Goal: Task Accomplishment & Management: Use online tool/utility

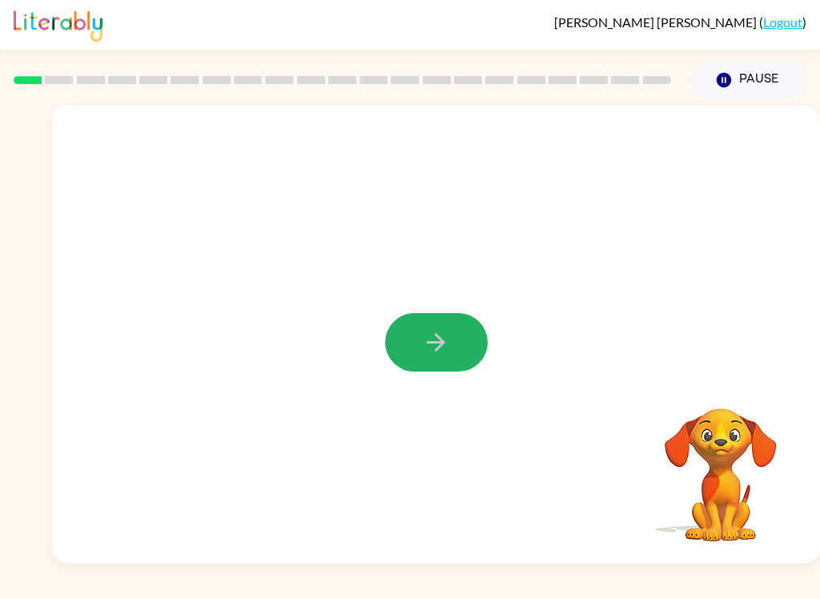
click at [426, 346] on icon "button" at bounding box center [436, 342] width 28 height 28
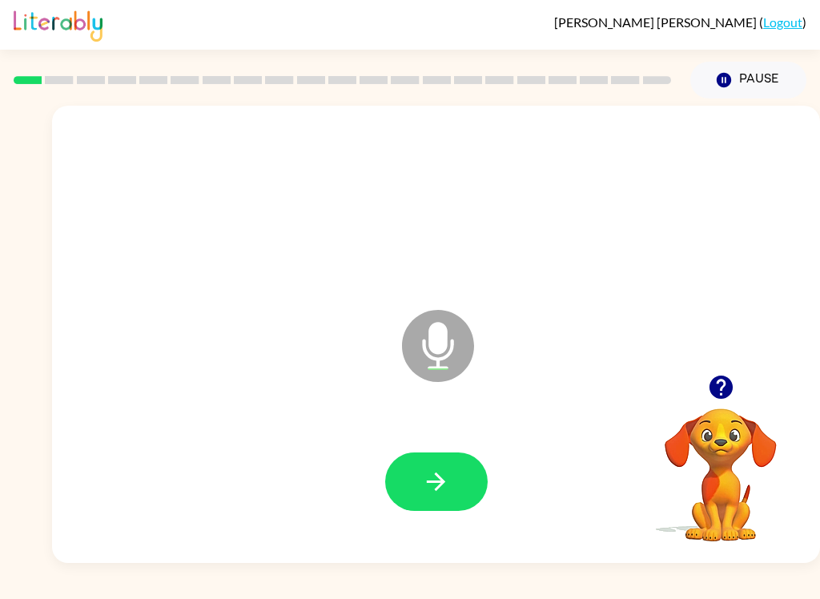
click at [407, 483] on button "button" at bounding box center [436, 481] width 102 height 58
click at [464, 463] on button "button" at bounding box center [436, 481] width 102 height 58
click at [464, 471] on button "button" at bounding box center [436, 481] width 102 height 58
click at [440, 452] on button "button" at bounding box center [436, 481] width 102 height 58
click at [474, 465] on button "button" at bounding box center [436, 481] width 102 height 58
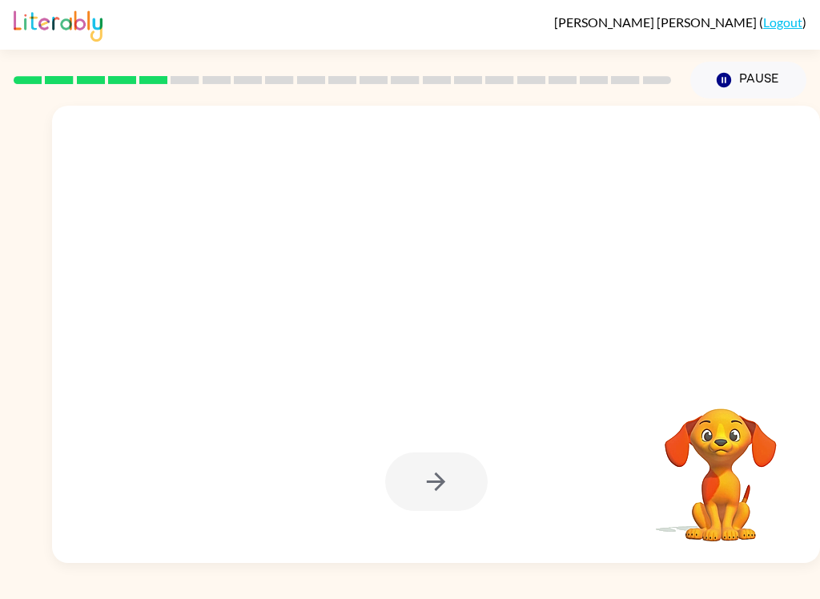
click at [730, 70] on button "Pause Pause" at bounding box center [748, 80] width 116 height 37
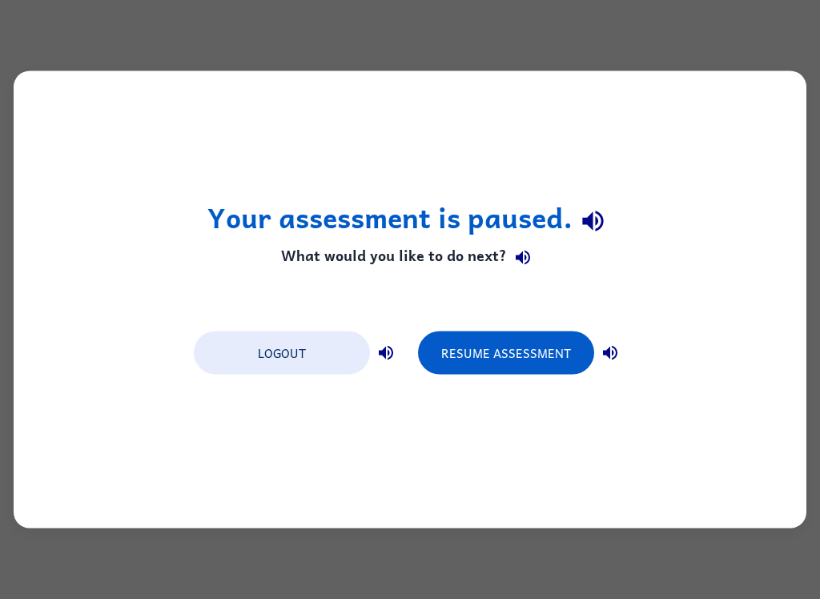
click at [496, 335] on button "Resume Assessment" at bounding box center [506, 352] width 176 height 43
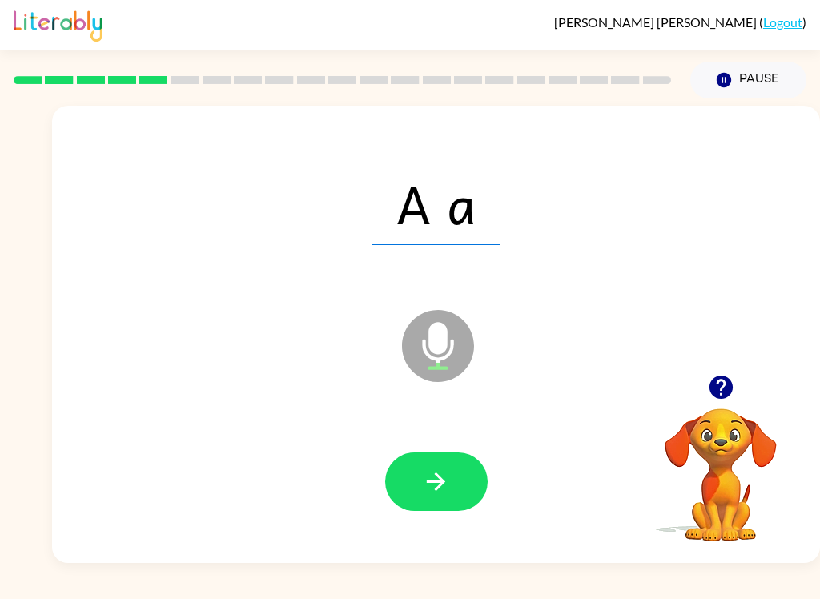
click at [450, 472] on button "button" at bounding box center [436, 481] width 102 height 58
click at [423, 500] on button "button" at bounding box center [436, 481] width 102 height 58
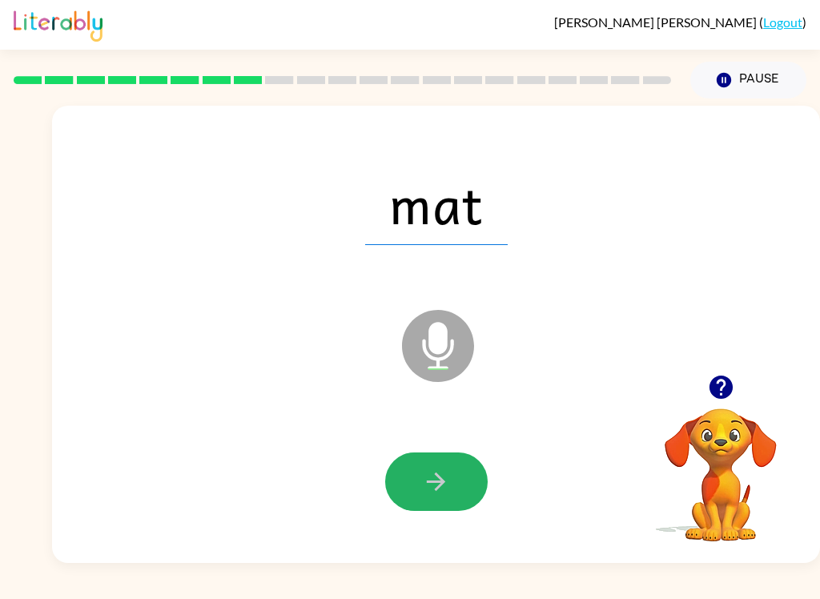
click at [452, 499] on button "button" at bounding box center [436, 481] width 102 height 58
click at [452, 473] on button "button" at bounding box center [436, 481] width 102 height 58
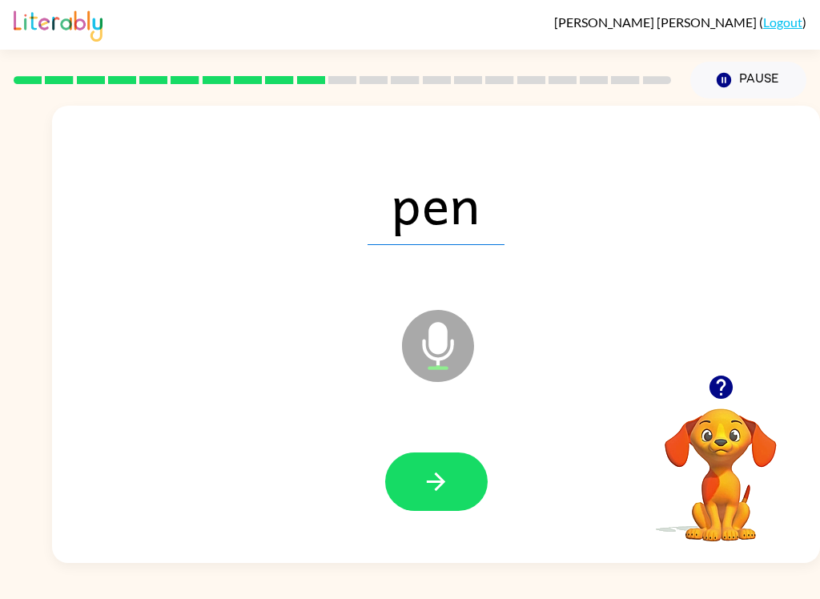
click at [460, 478] on button "button" at bounding box center [436, 481] width 102 height 58
click at [423, 469] on icon "button" at bounding box center [436, 482] width 28 height 28
click at [448, 487] on icon "button" at bounding box center [436, 482] width 28 height 28
click at [438, 489] on icon "button" at bounding box center [436, 481] width 18 height 18
click at [408, 485] on button "button" at bounding box center [436, 481] width 102 height 58
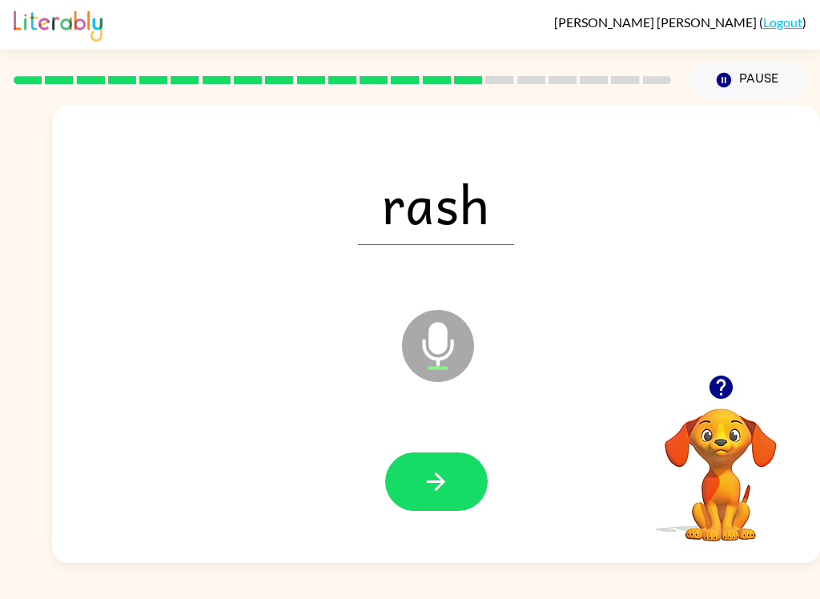
click at [456, 477] on button "button" at bounding box center [436, 481] width 102 height 58
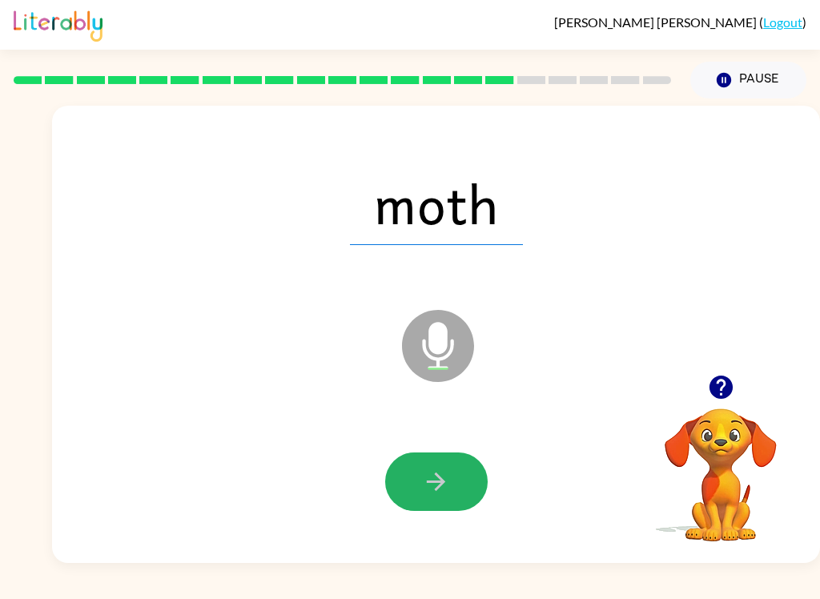
click at [444, 464] on button "button" at bounding box center [436, 481] width 102 height 58
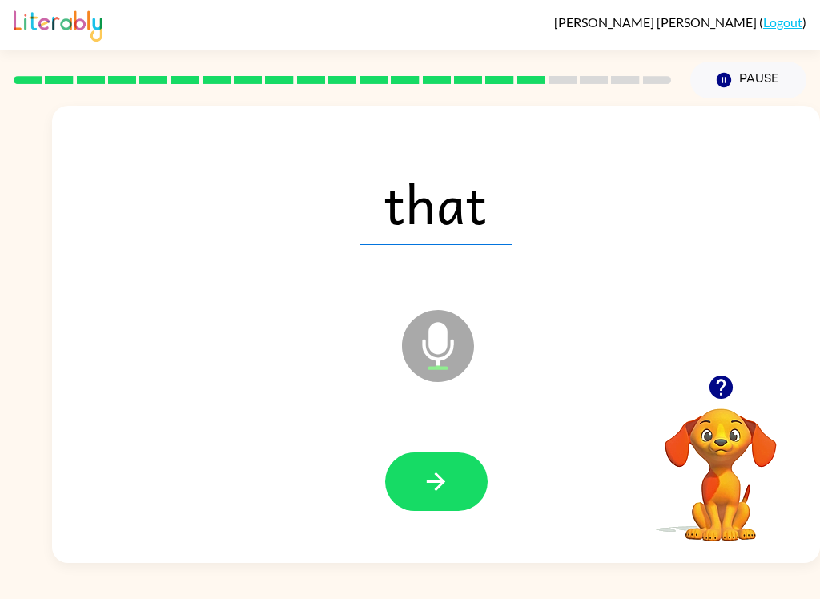
click at [434, 504] on button "button" at bounding box center [436, 481] width 102 height 58
click at [432, 453] on button "button" at bounding box center [436, 481] width 102 height 58
click at [456, 492] on button "button" at bounding box center [436, 481] width 102 height 58
click at [430, 507] on button "button" at bounding box center [436, 481] width 102 height 58
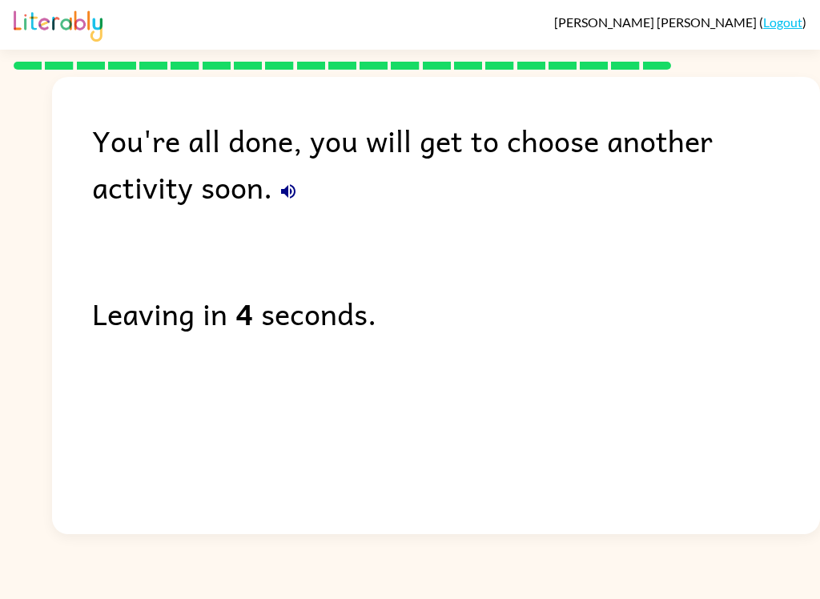
click at [788, 16] on link "Logout" at bounding box center [782, 21] width 39 height 15
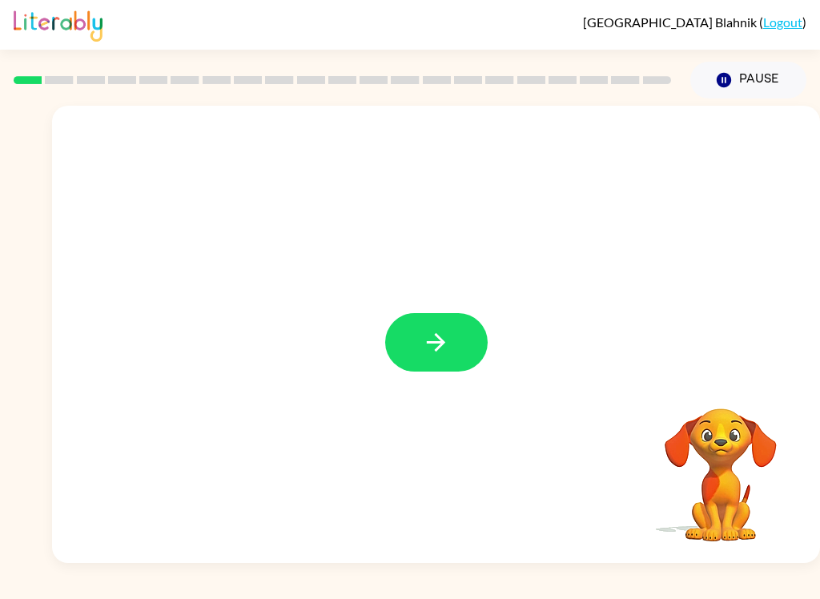
click at [421, 357] on button "button" at bounding box center [436, 342] width 102 height 58
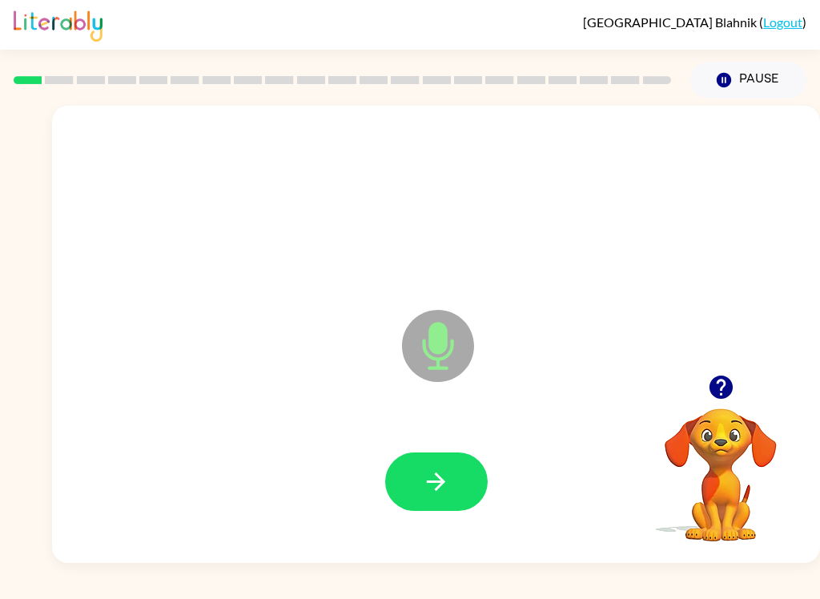
click at [432, 491] on icon "button" at bounding box center [436, 482] width 28 height 28
click at [449, 485] on icon "button" at bounding box center [436, 482] width 28 height 28
click at [436, 475] on icon "button" at bounding box center [436, 481] width 18 height 18
click at [441, 488] on icon "button" at bounding box center [436, 482] width 28 height 28
click at [433, 484] on icon "button" at bounding box center [436, 482] width 28 height 28
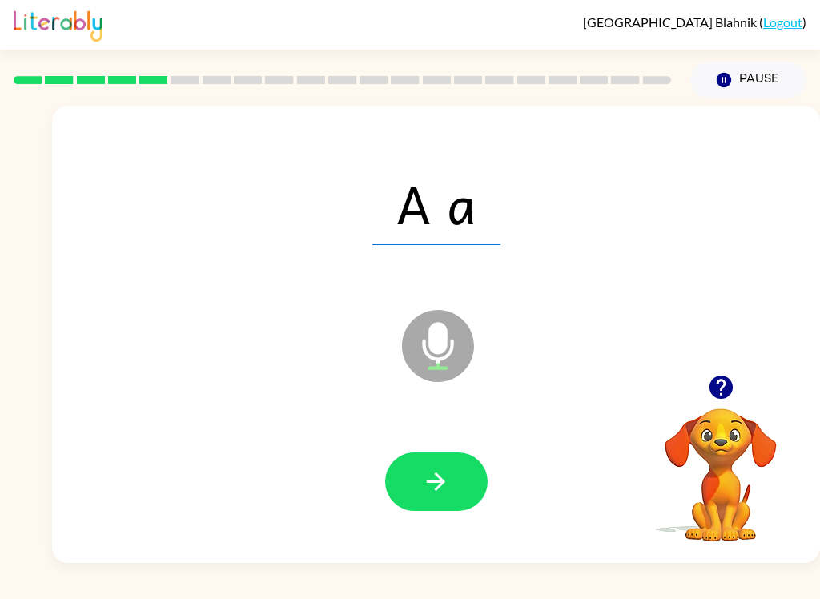
click at [433, 494] on icon "button" at bounding box center [436, 482] width 28 height 28
click at [420, 492] on button "button" at bounding box center [436, 481] width 102 height 58
click at [474, 462] on button "button" at bounding box center [436, 481] width 102 height 58
click at [449, 480] on icon "button" at bounding box center [436, 482] width 28 height 28
click at [451, 461] on button "button" at bounding box center [436, 481] width 102 height 58
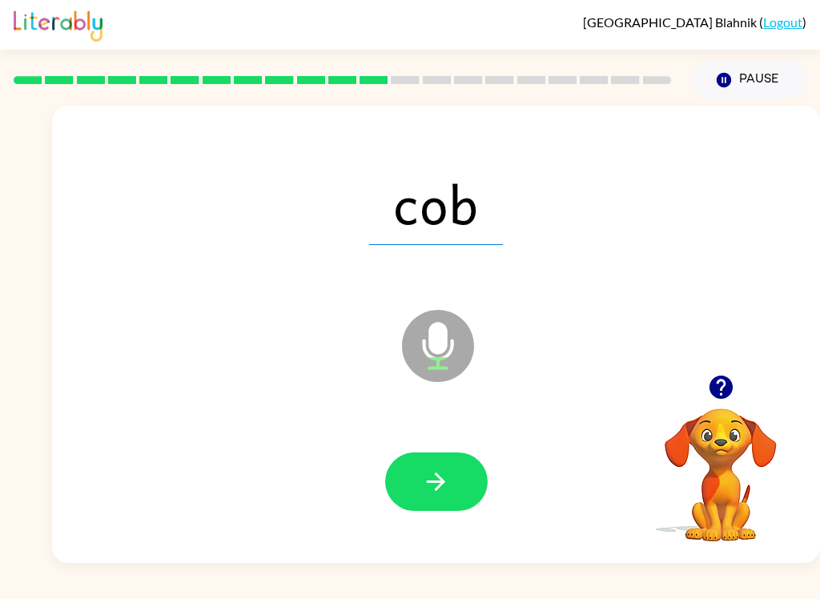
click at [448, 457] on button "button" at bounding box center [436, 481] width 102 height 58
click at [433, 476] on icon "button" at bounding box center [436, 482] width 28 height 28
click at [461, 475] on button "button" at bounding box center [436, 481] width 102 height 58
click at [444, 466] on button "button" at bounding box center [436, 481] width 102 height 58
click at [434, 468] on icon "button" at bounding box center [436, 482] width 28 height 28
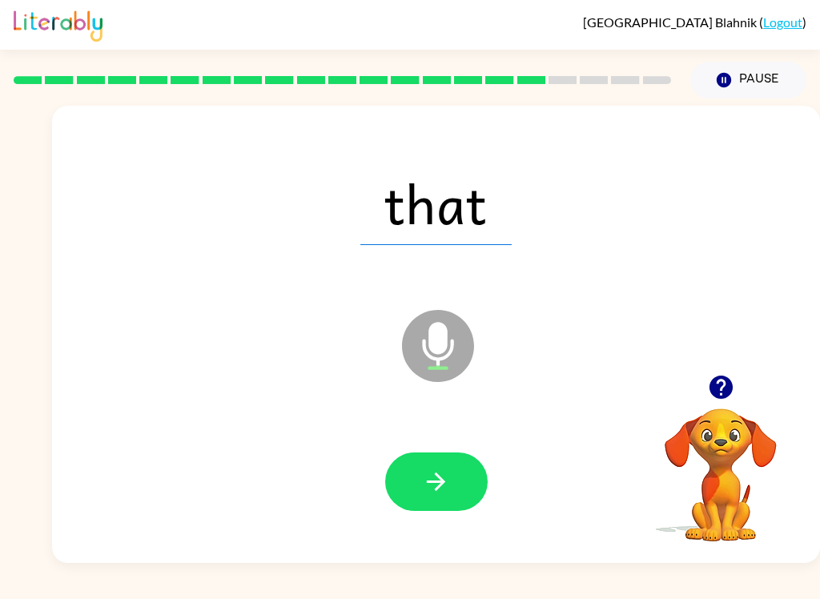
click at [431, 475] on icon "button" at bounding box center [436, 482] width 28 height 28
click at [440, 474] on icon "button" at bounding box center [436, 482] width 28 height 28
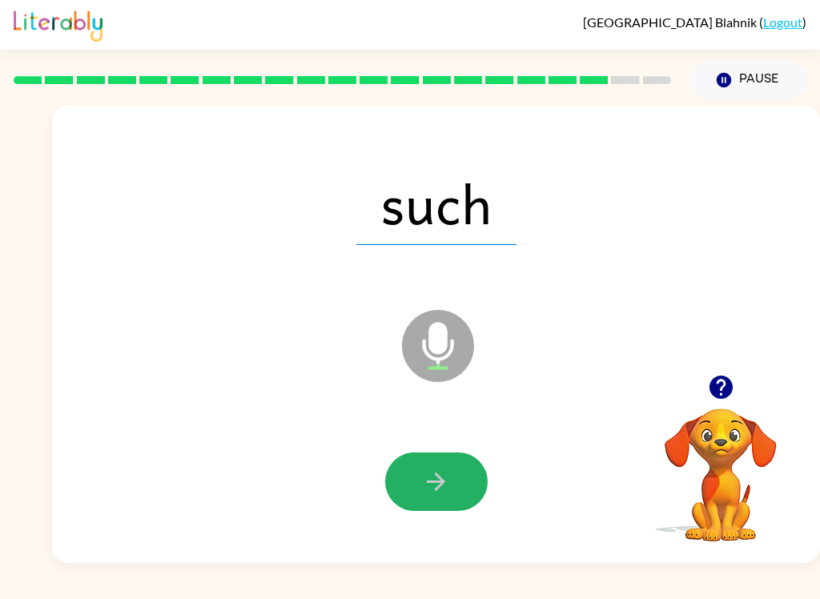
click at [440, 461] on button "button" at bounding box center [436, 481] width 102 height 58
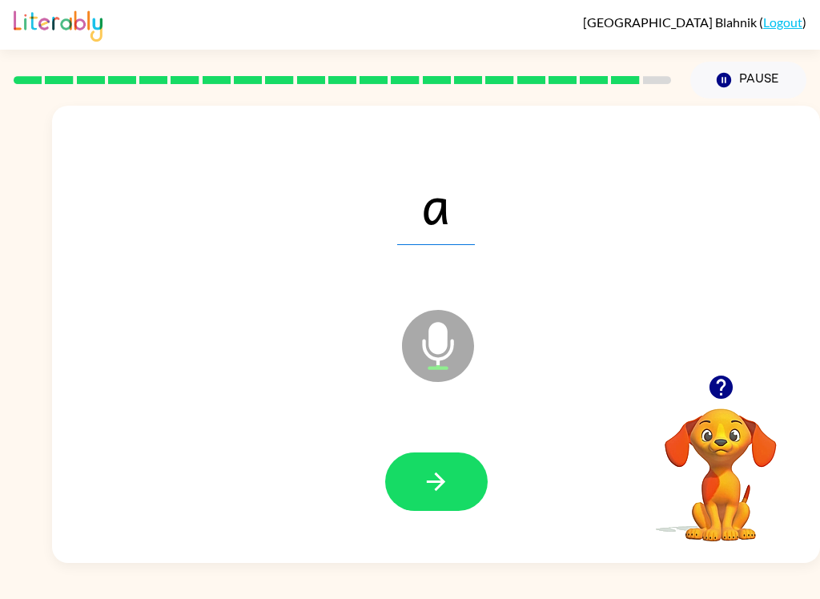
click at [444, 482] on icon "button" at bounding box center [436, 481] width 18 height 18
